Goal: Find specific fact: Find contact information

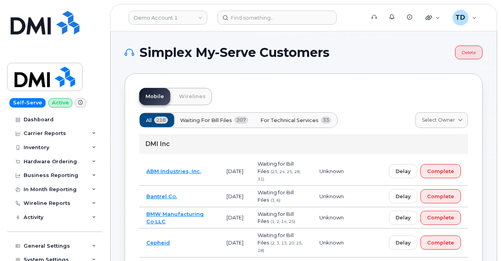
click at [312, 217] on td "Waiting for Bill Files (1, 2, 14, 25)" at bounding box center [281, 217] width 62 height 21
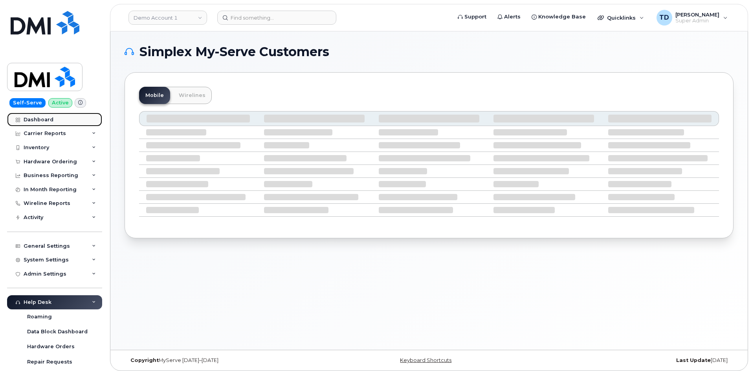
click at [31, 125] on link "Dashboard" at bounding box center [54, 120] width 95 height 14
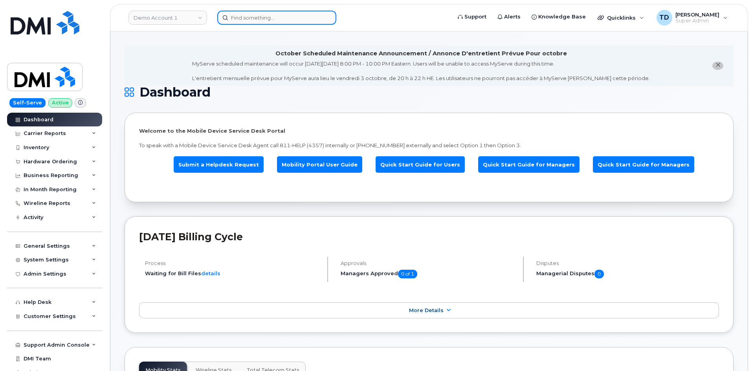
click at [312, 13] on input at bounding box center [276, 18] width 119 height 14
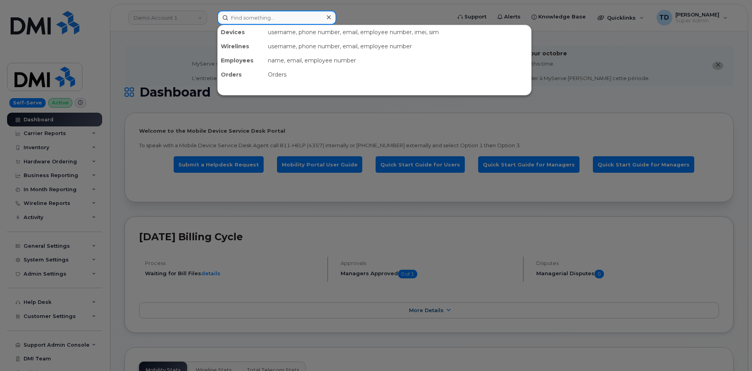
paste input "6402674830"
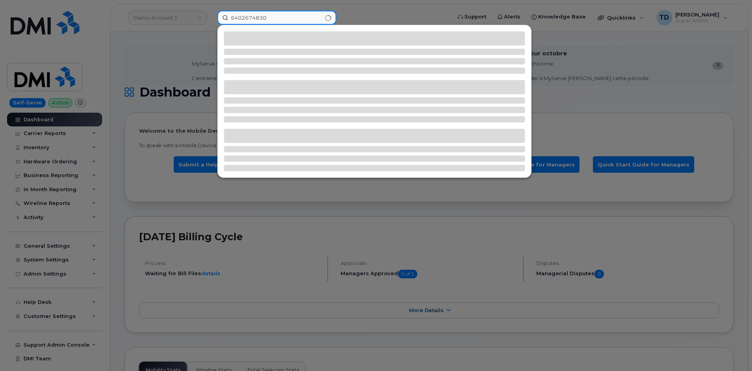
type input "6402674830"
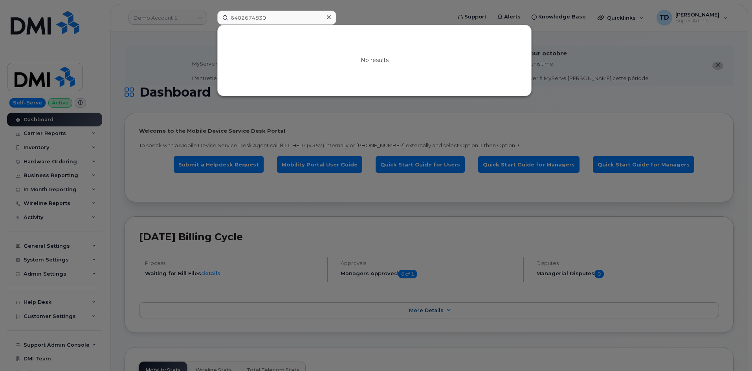
click at [198, 67] on div at bounding box center [376, 185] width 752 height 371
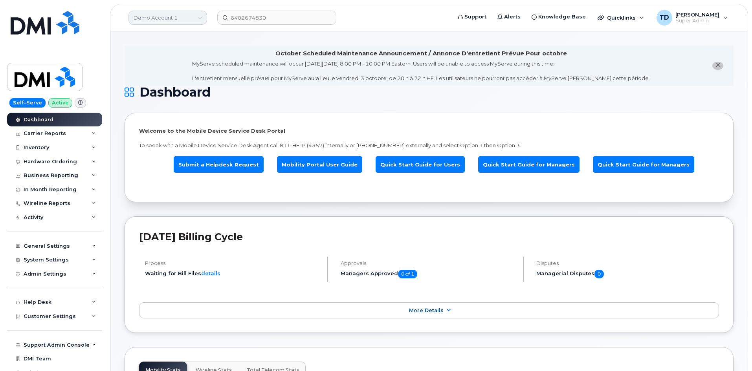
click at [200, 14] on link "Demo Account 1" at bounding box center [167, 18] width 79 height 14
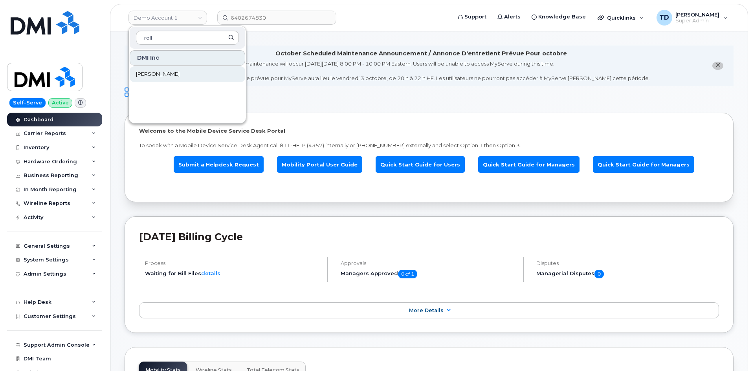
type input "roll"
click at [224, 77] on link "[PERSON_NAME]" at bounding box center [188, 74] width 116 height 16
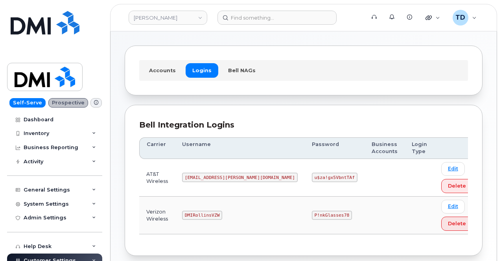
scroll to position [39, 0]
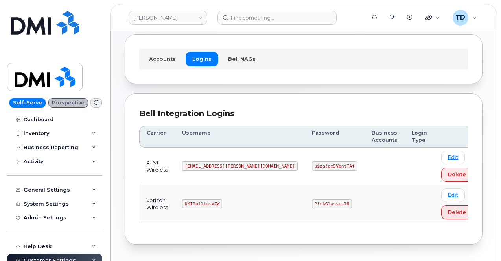
click at [312, 202] on code "P!nkGlasses78" at bounding box center [332, 204] width 40 height 9
copy code "nkGlasses78"
click at [251, 214] on td "DMIRollinsVZW" at bounding box center [240, 204] width 130 height 38
click at [312, 204] on code "P!nkGlasses78" at bounding box center [332, 204] width 40 height 9
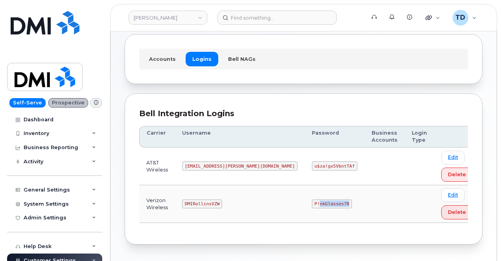
click at [312, 204] on code "P!nkGlasses78" at bounding box center [332, 204] width 40 height 9
copy code "P!nkGlasses78"
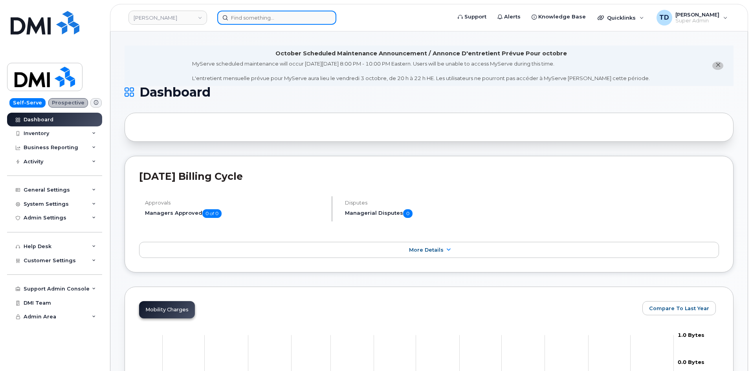
click at [269, 23] on input at bounding box center [276, 18] width 119 height 14
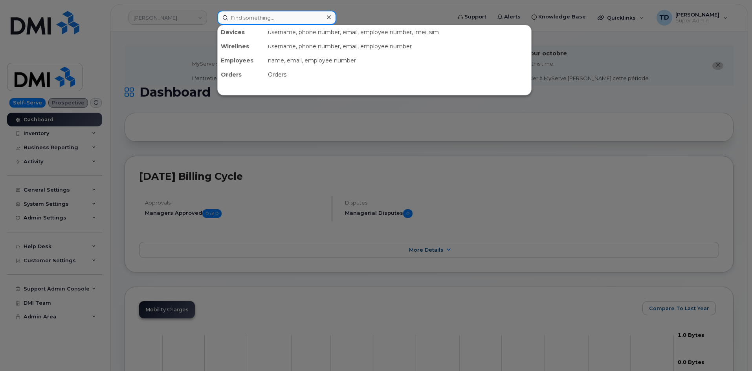
paste input "James Shelton"
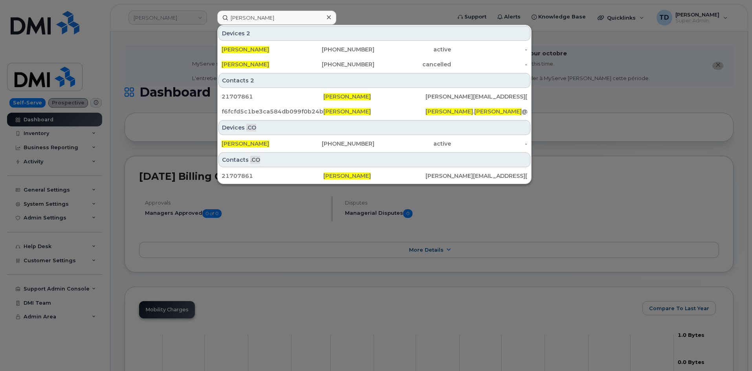
click at [208, 67] on div at bounding box center [376, 185] width 752 height 371
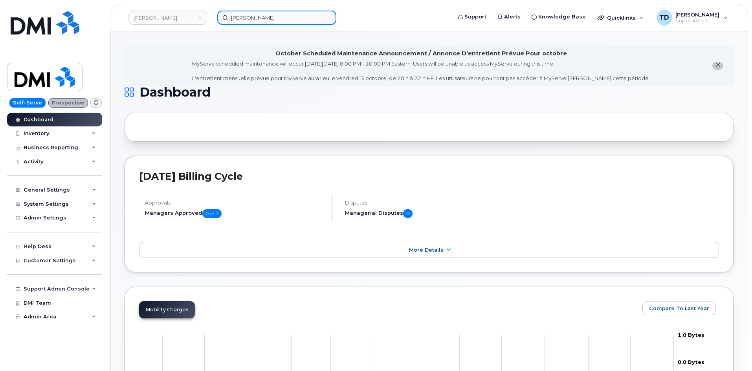
click at [271, 19] on input "James Shelton" at bounding box center [276, 18] width 119 height 14
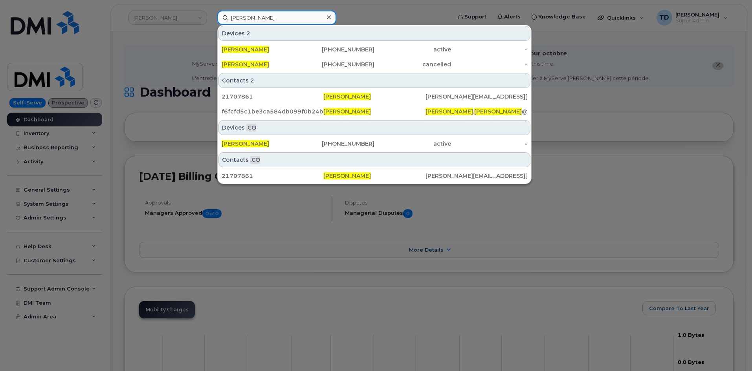
drag, startPoint x: 287, startPoint y: 18, endPoint x: 207, endPoint y: 30, distance: 81.1
click at [211, 25] on div "James Shelton Devices 2 JAMES SHELTON 615-949-7721 active - James Shelton 930-2…" at bounding box center [331, 18] width 241 height 14
paste input ".Shelton@westernpest.com"
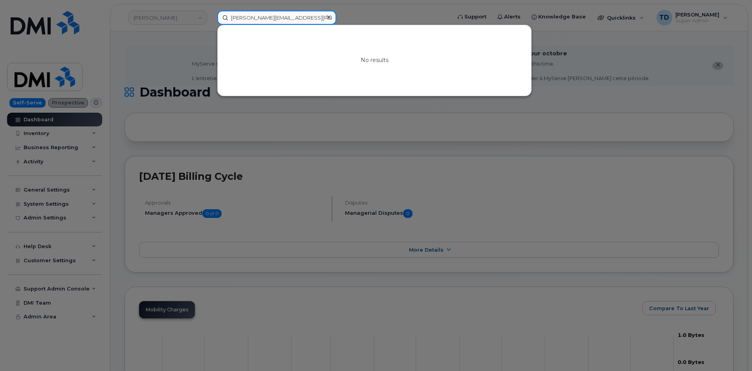
type input "James.Shelton@westernpest.com"
click at [326, 20] on div at bounding box center [328, 17] width 11 height 11
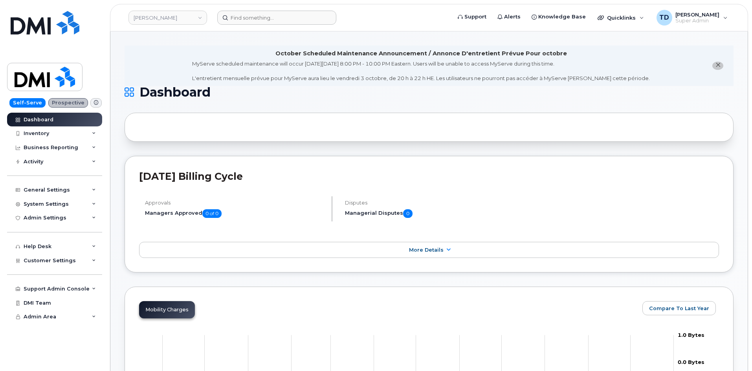
click at [359, 18] on form at bounding box center [331, 18] width 229 height 14
